Goal: Entertainment & Leisure: Browse casually

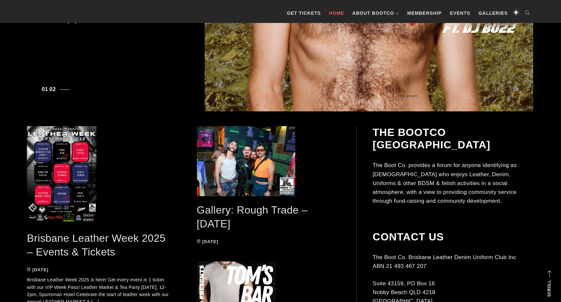
scroll to position [248, 0]
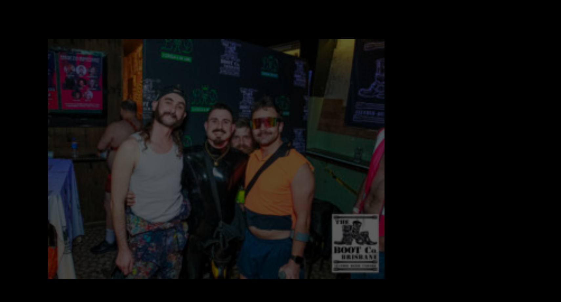
click at [262, 147] on span at bounding box center [269, 152] width 144 height 70
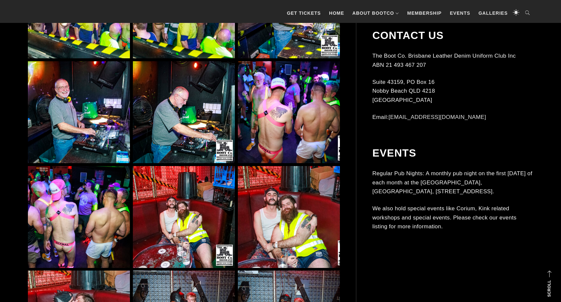
scroll to position [3729, 0]
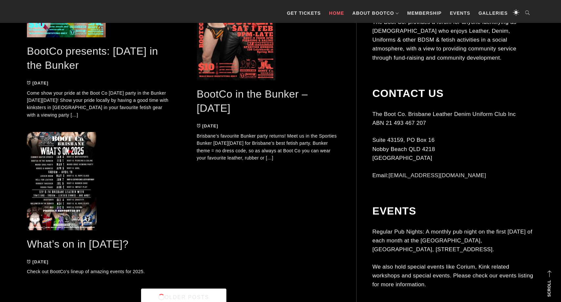
scroll to position [1884, 0]
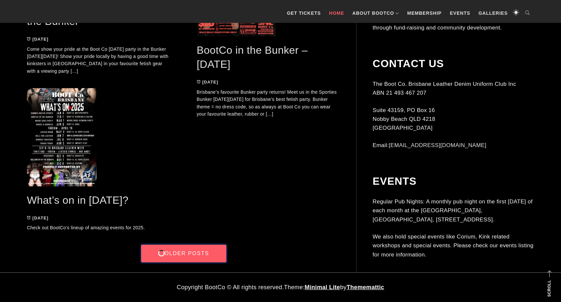
click at [190, 256] on link "Older Posts" at bounding box center [183, 254] width 85 height 18
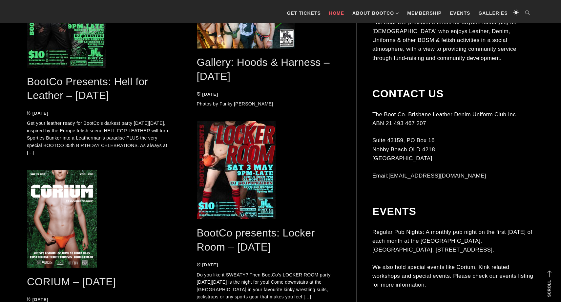
scroll to position [1326, 0]
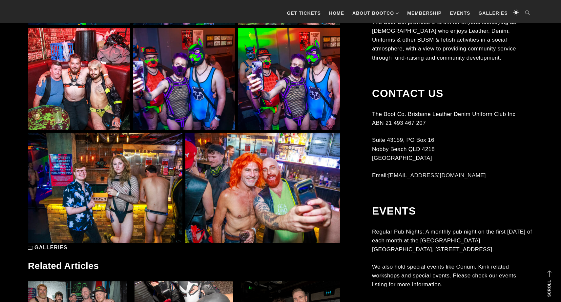
scroll to position [4794, 0]
